Goal: Download file/media

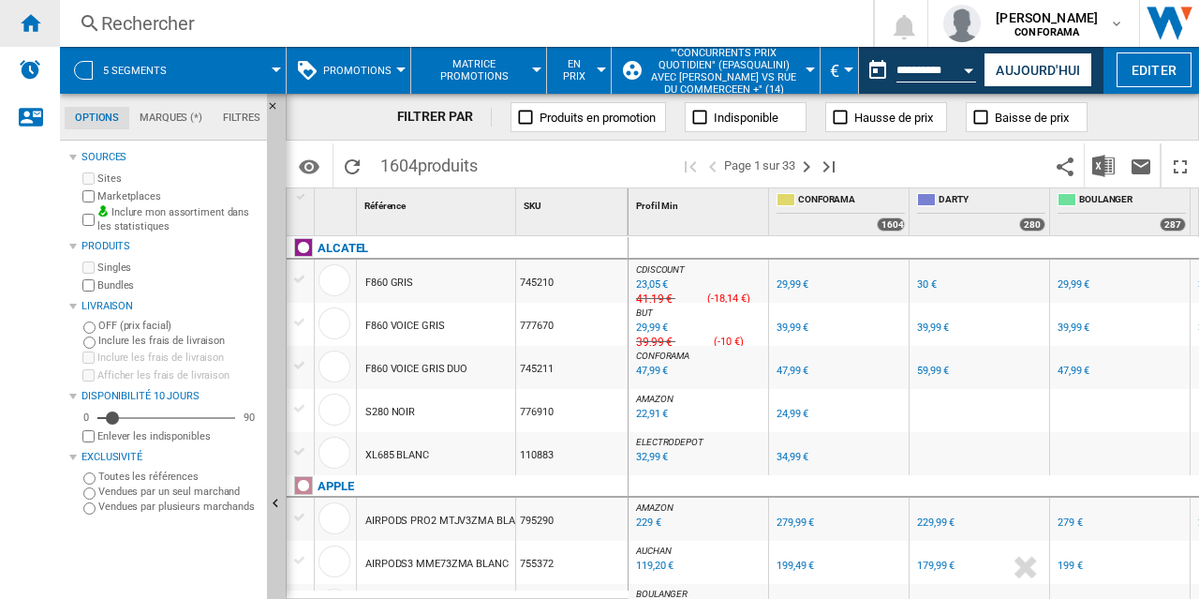
click at [31, 24] on ng-md-icon "Accueil" at bounding box center [30, 22] width 22 height 22
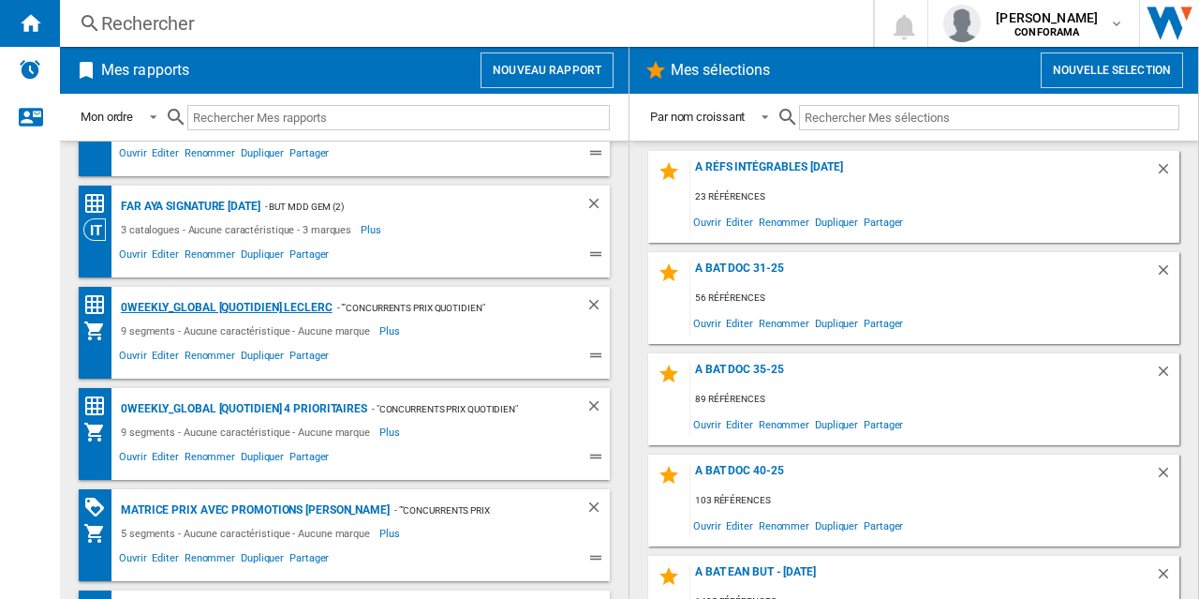
scroll to position [170, 0]
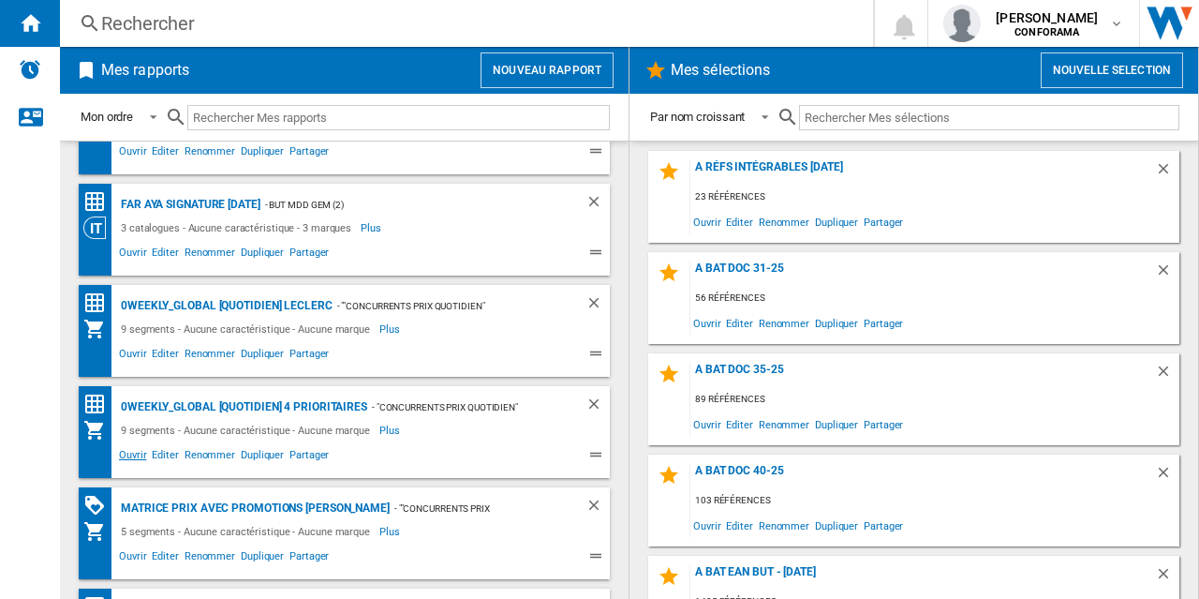
click at [133, 452] on span "Ouvrir" at bounding box center [132, 457] width 33 height 22
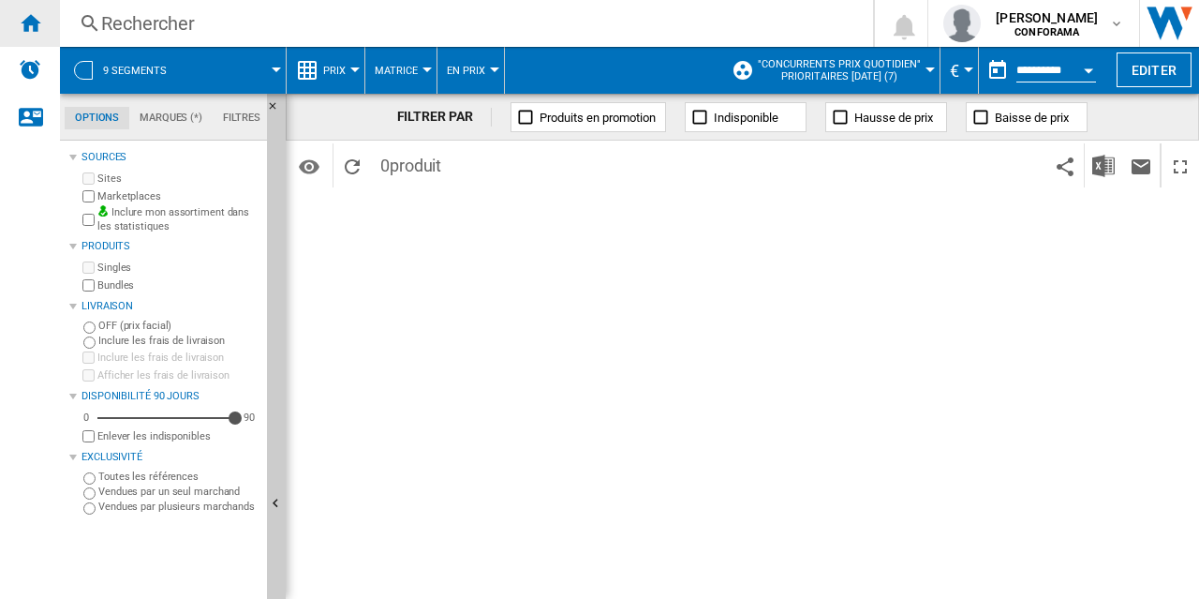
click at [26, 24] on ng-md-icon "Accueil" at bounding box center [30, 22] width 22 height 22
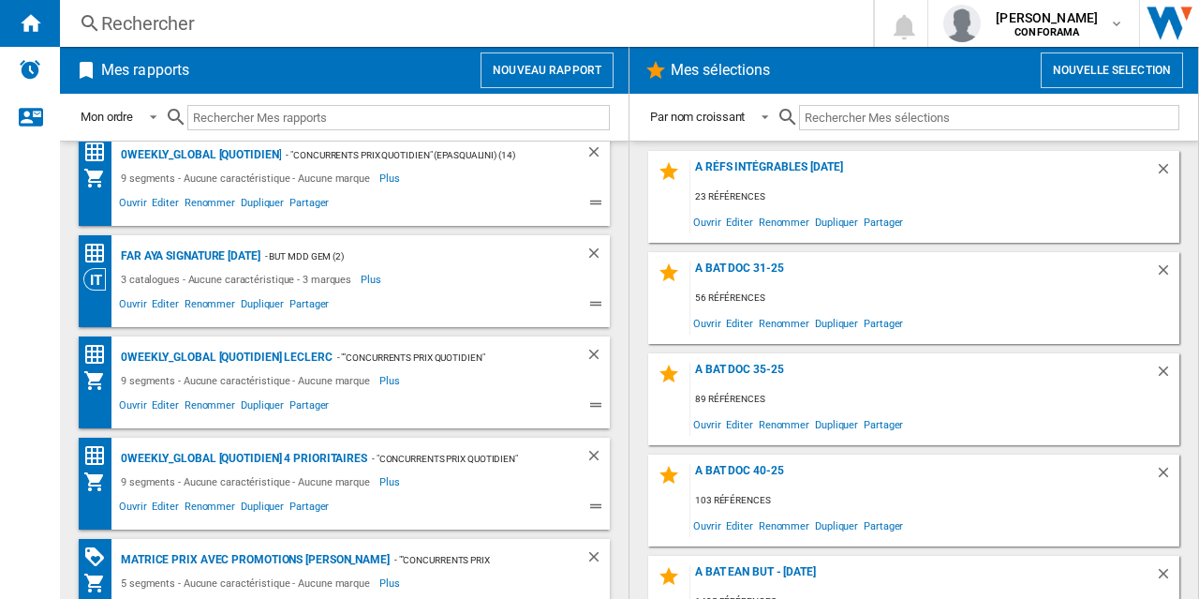
scroll to position [137, 0]
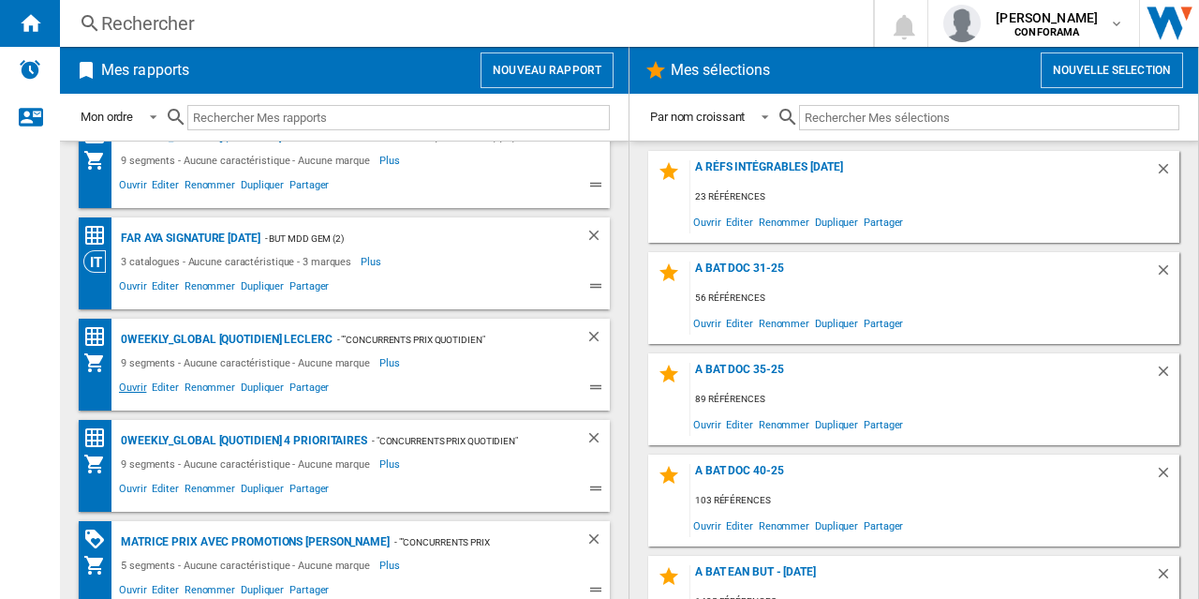
click at [134, 388] on span "Ouvrir" at bounding box center [132, 389] width 33 height 22
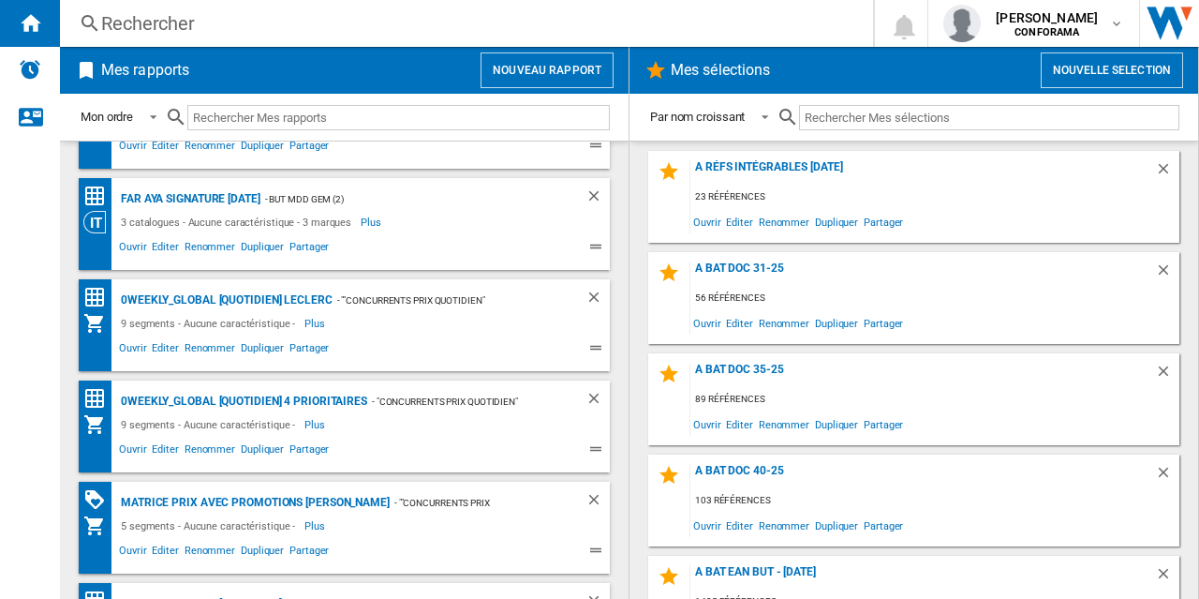
scroll to position [180, 0]
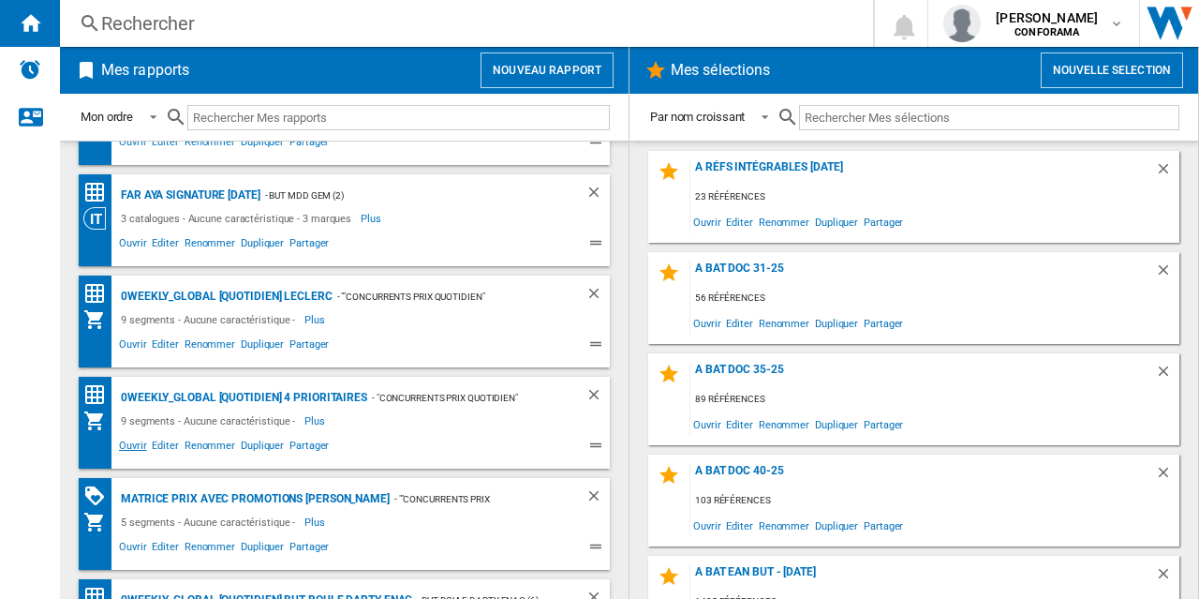
click at [139, 449] on span "Ouvrir" at bounding box center [132, 448] width 33 height 22
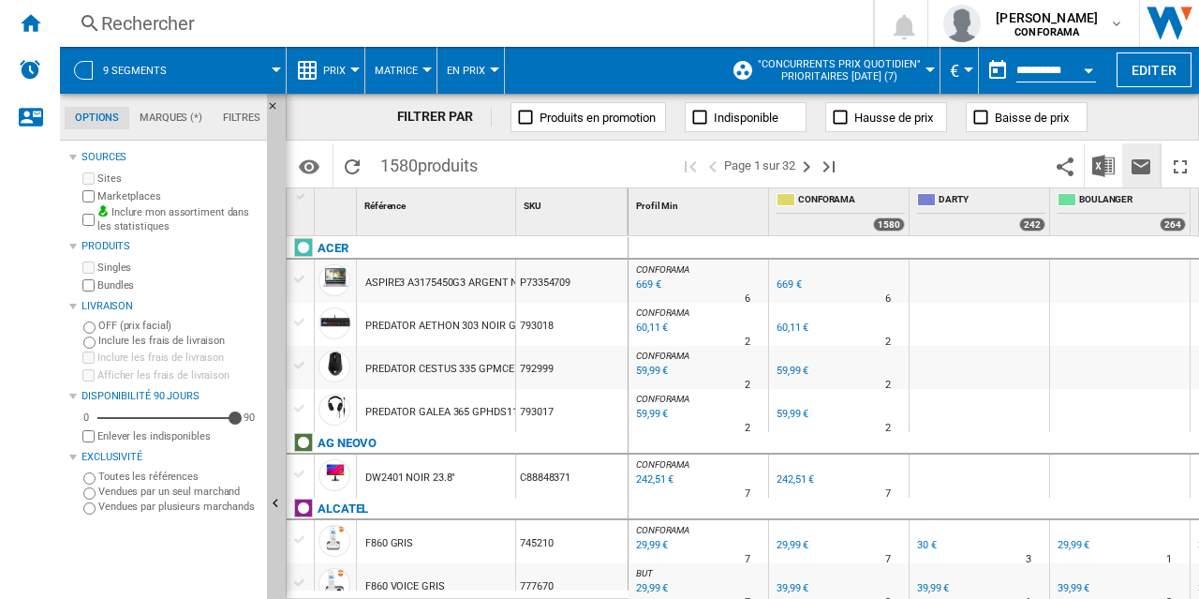
click at [1145, 165] on ng-md-icon "Envoyer ce rapport par email" at bounding box center [1141, 166] width 22 height 22
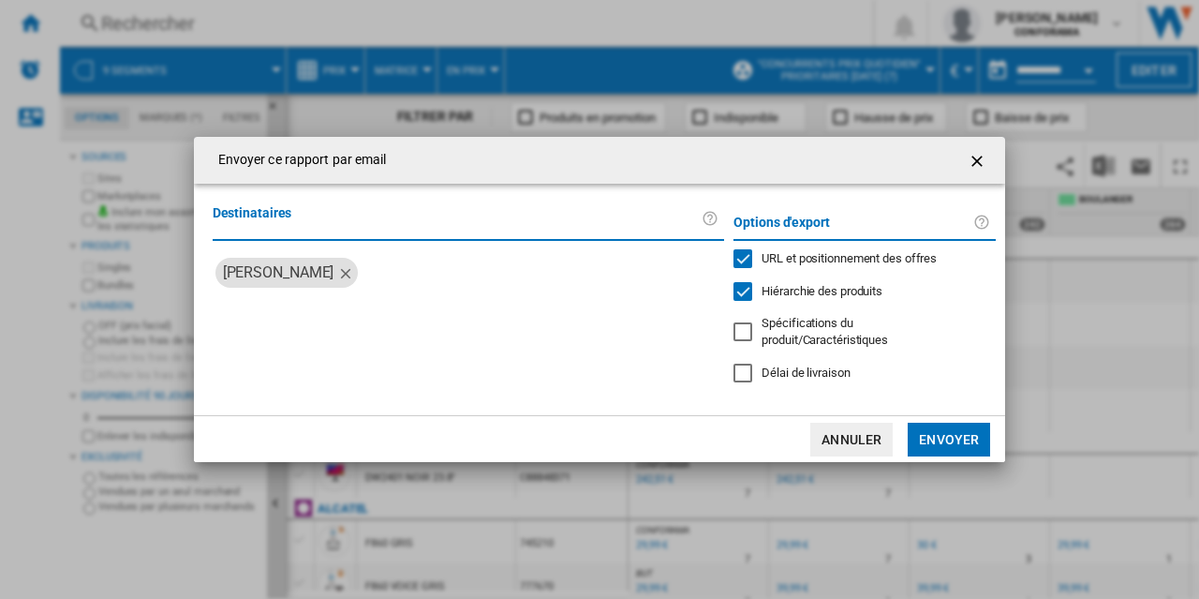
click at [976, 170] on ng-md-icon "getI18NText('BUTTONS.CLOSE_DIALOG')" at bounding box center [979, 161] width 22 height 22
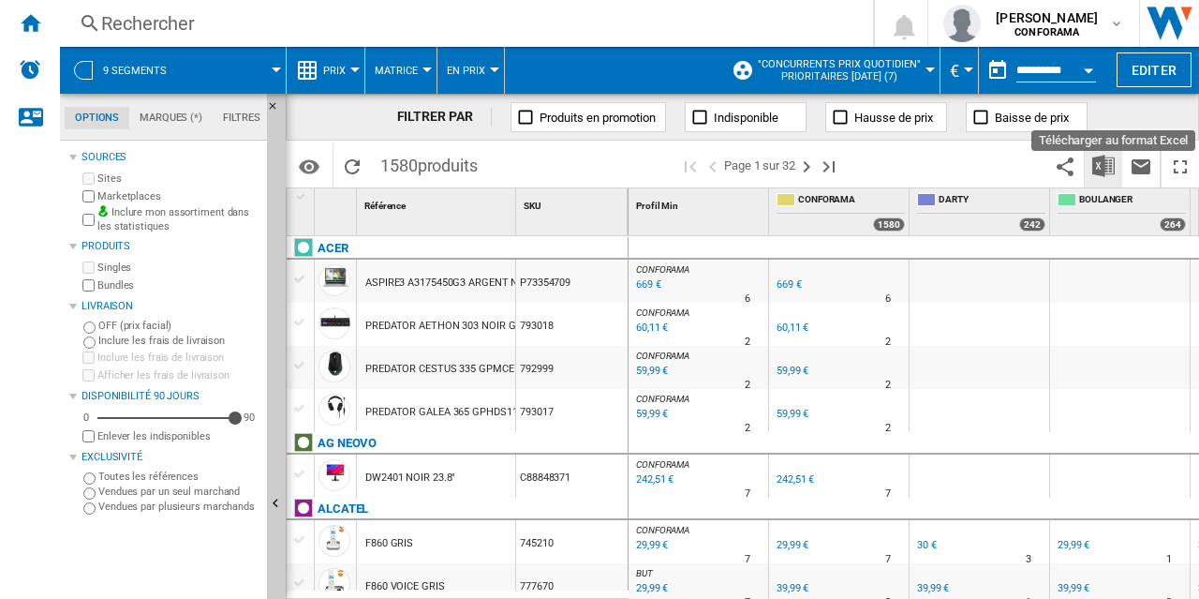
click at [1100, 155] on img "Télécharger au format Excel" at bounding box center [1103, 166] width 22 height 22
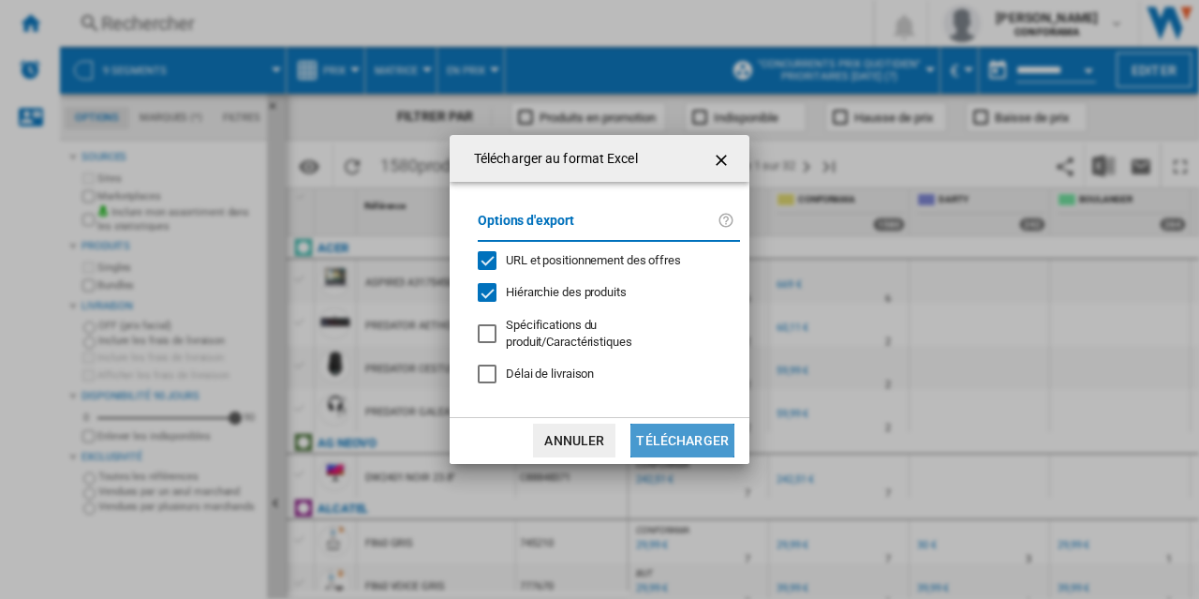
click at [702, 431] on button "Télécharger" at bounding box center [682, 440] width 104 height 34
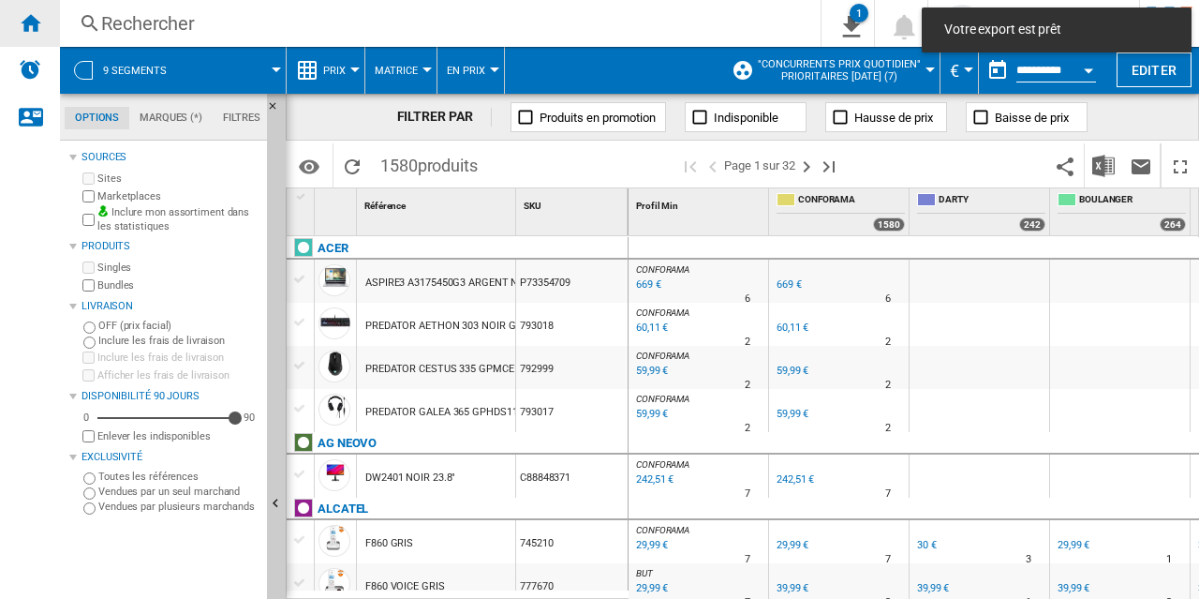
click at [29, 22] on ng-md-icon "Accueil" at bounding box center [30, 22] width 22 height 22
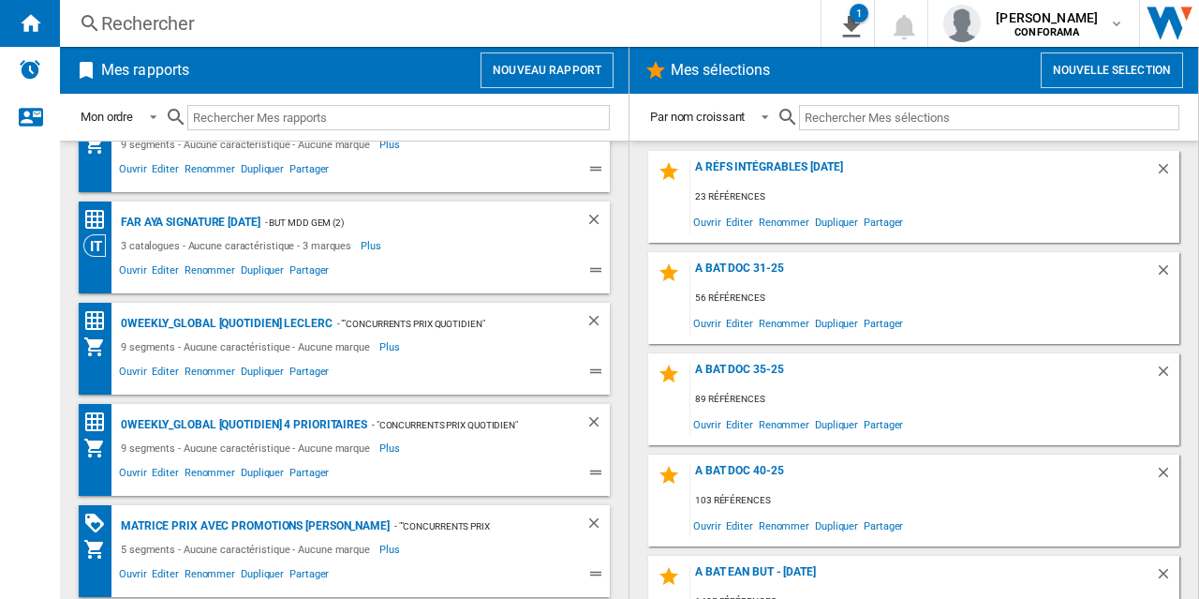
scroll to position [159, 0]
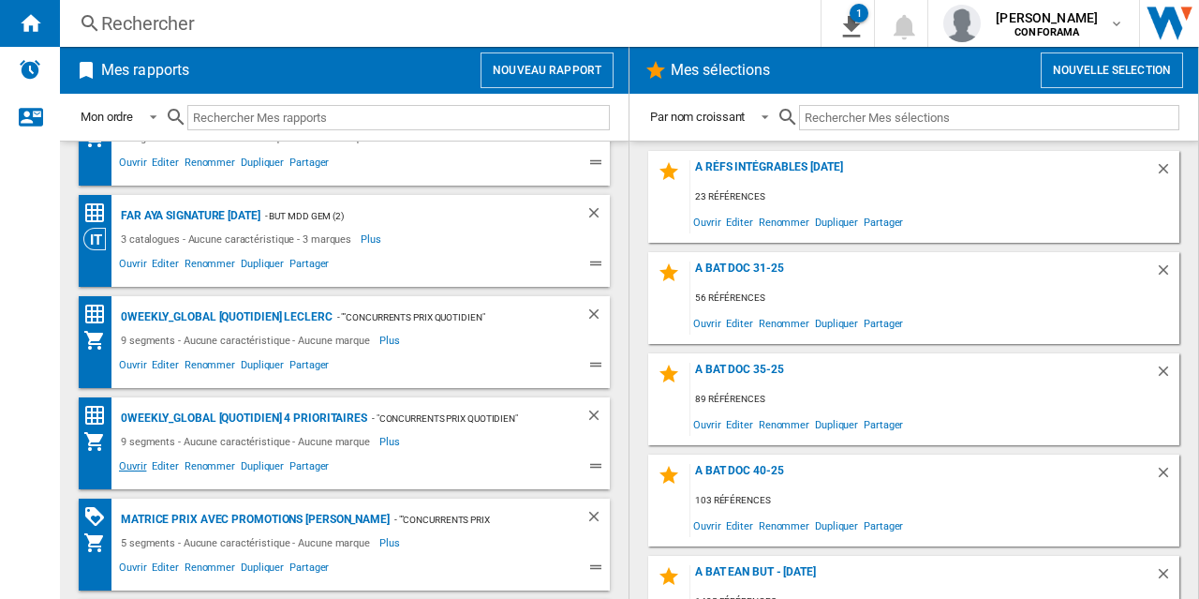
click at [131, 467] on span "Ouvrir" at bounding box center [132, 468] width 33 height 22
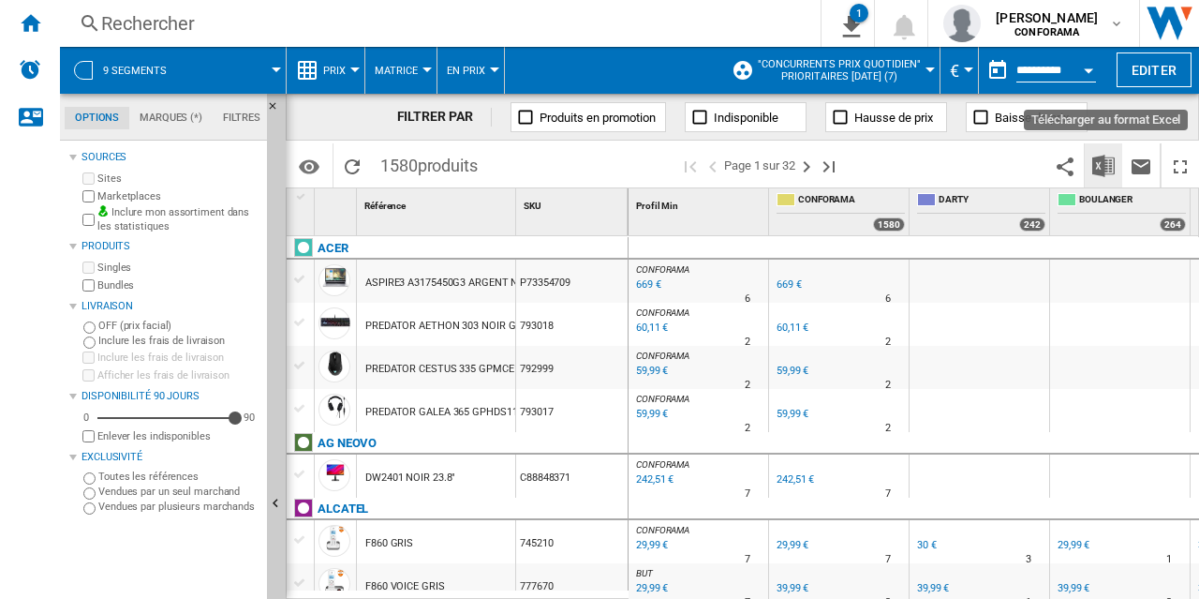
click at [1101, 168] on img "Télécharger au format Excel" at bounding box center [1103, 166] width 22 height 22
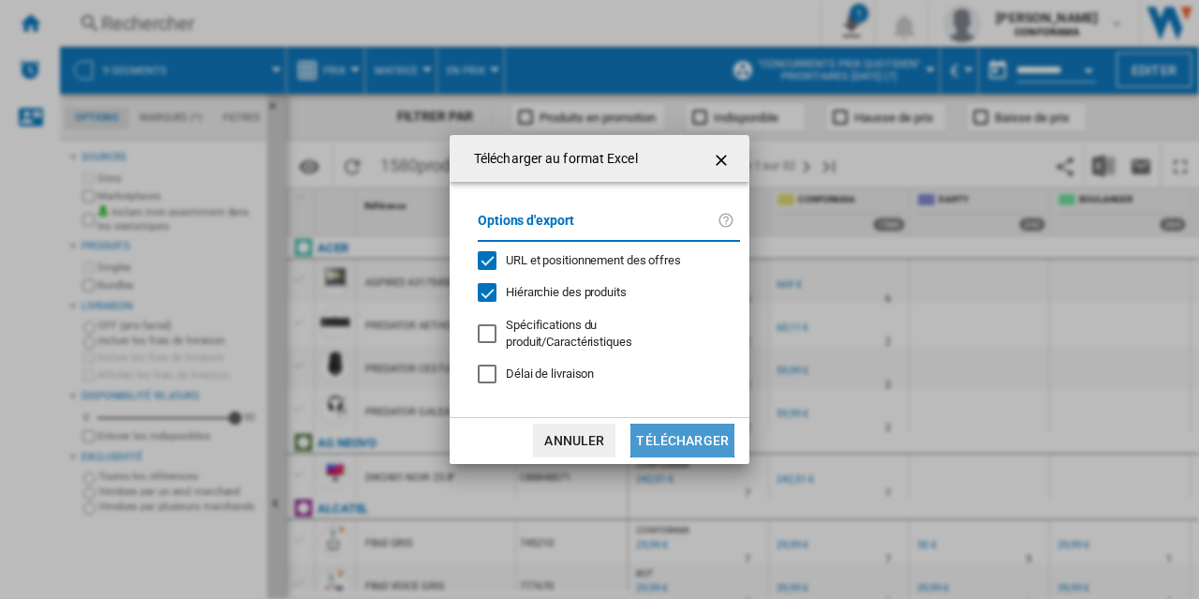
click at [697, 437] on button "Télécharger" at bounding box center [682, 440] width 104 height 34
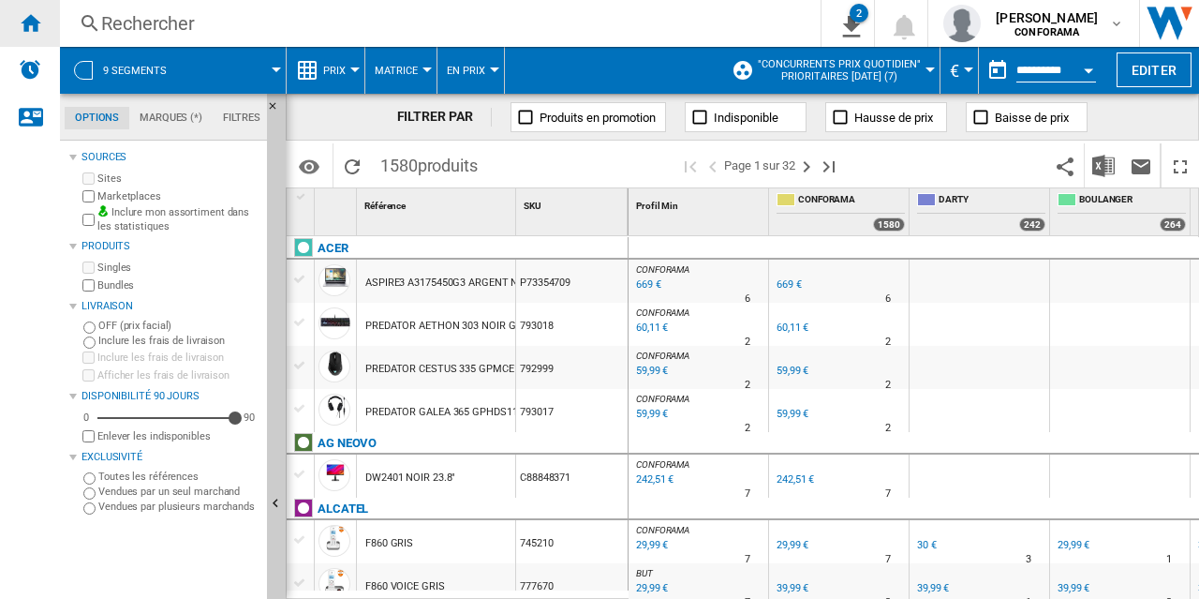
click at [35, 23] on ng-md-icon "Accueil" at bounding box center [30, 22] width 22 height 22
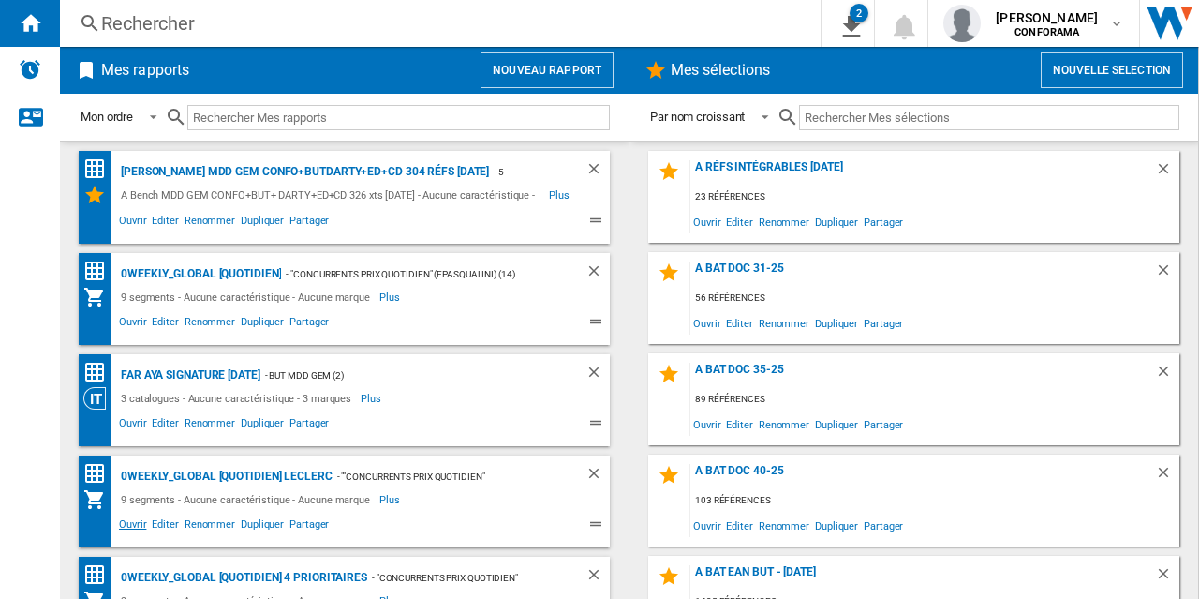
click at [132, 525] on span "Ouvrir" at bounding box center [132, 526] width 33 height 22
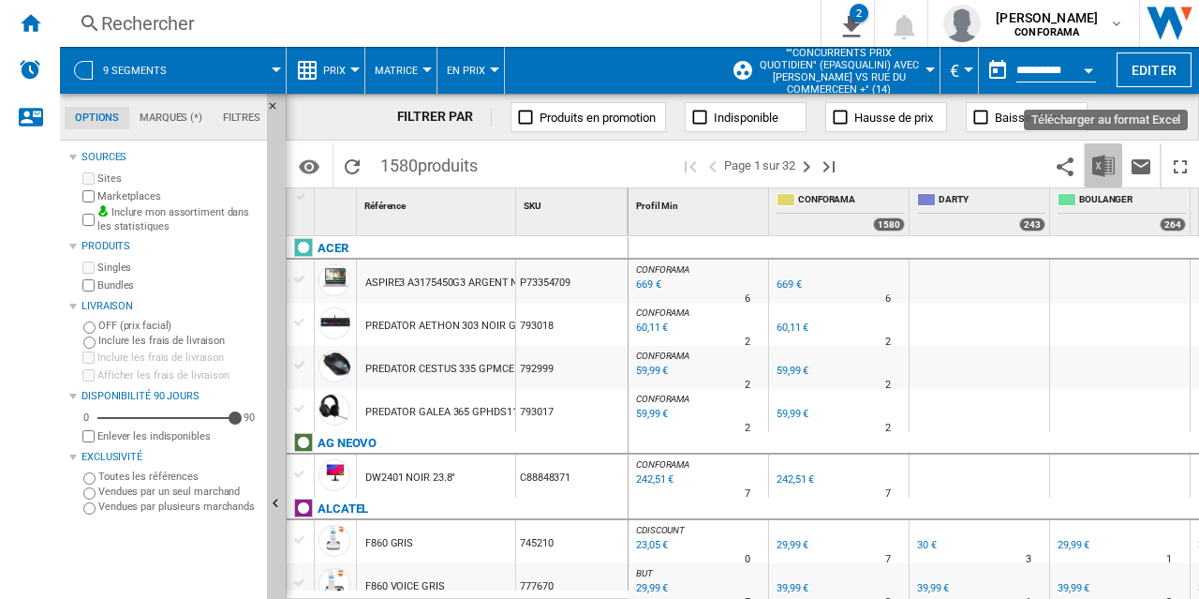
click at [1103, 166] on img "Télécharger au format Excel" at bounding box center [1103, 166] width 22 height 22
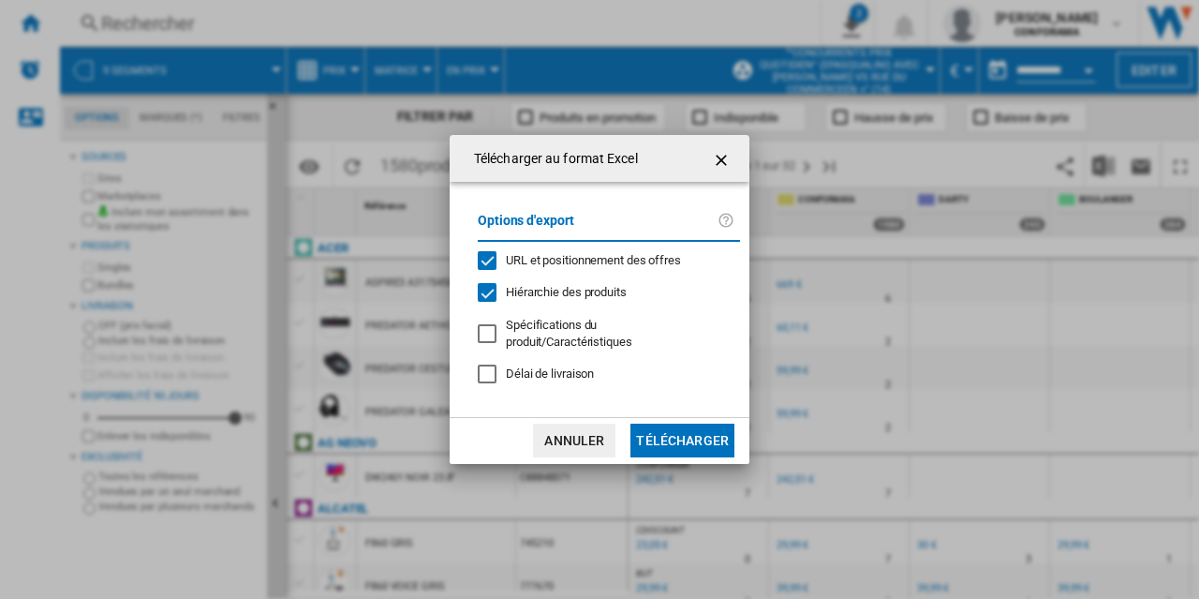
click at [687, 423] on button "Télécharger" at bounding box center [682, 440] width 104 height 34
